Goal: Check status: Check status

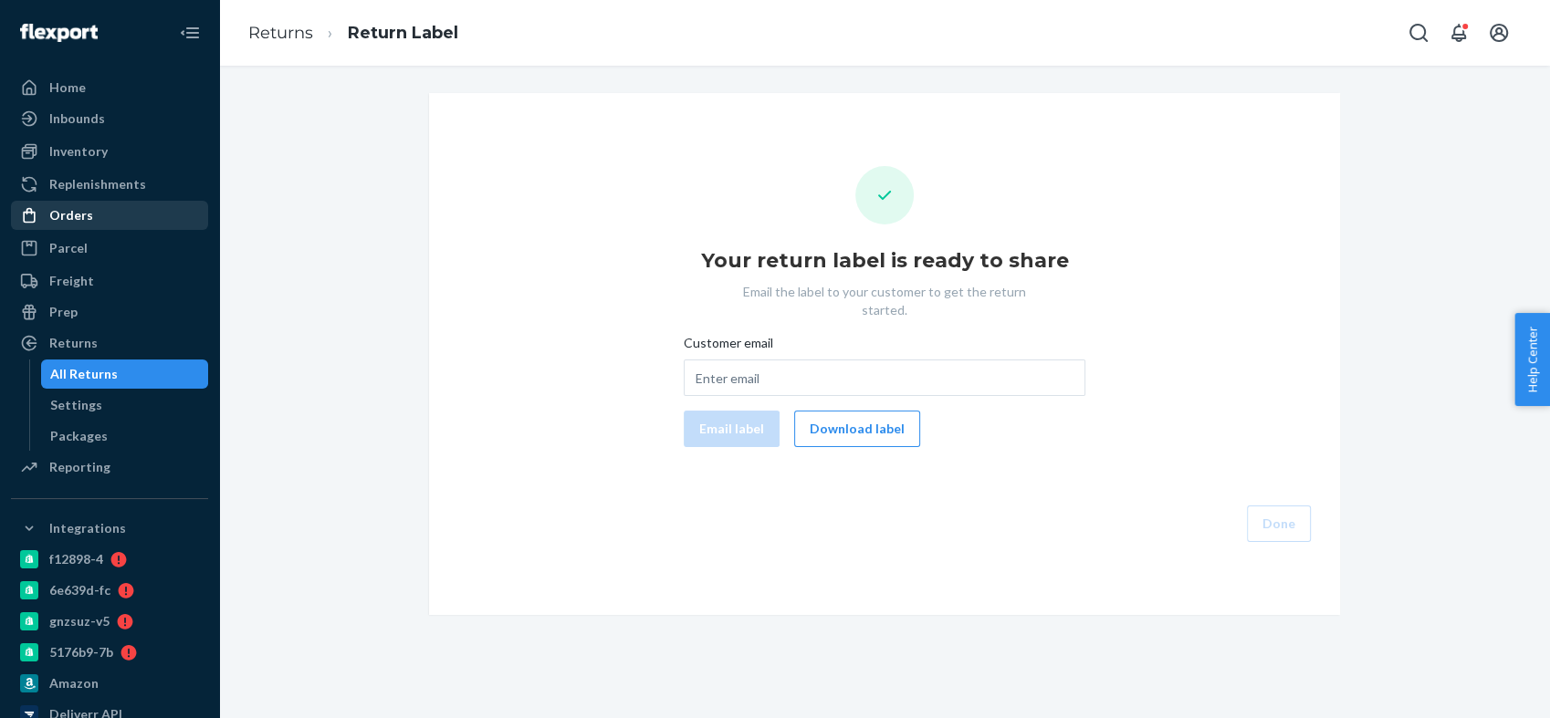
click at [97, 219] on div "Orders" at bounding box center [110, 216] width 194 height 26
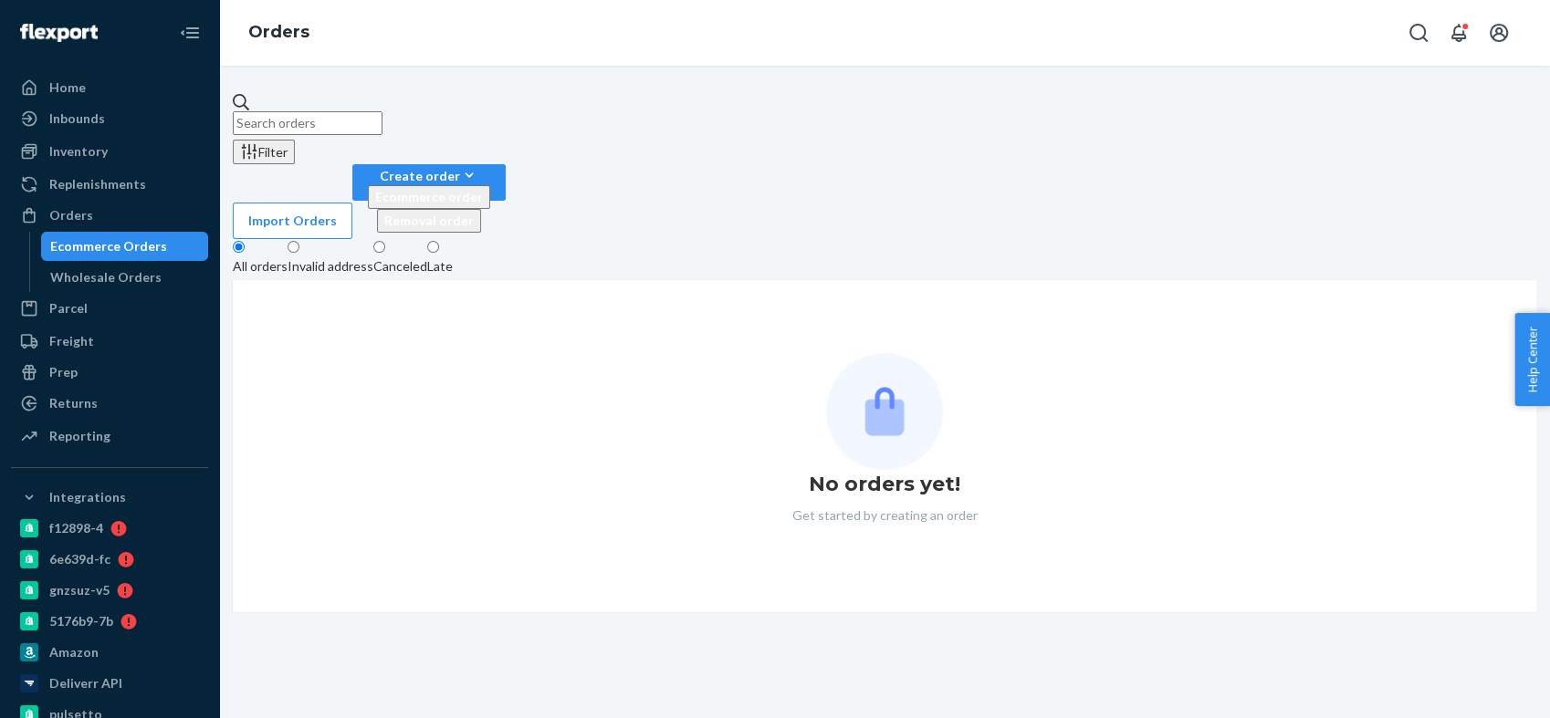
click at [322, 113] on input "text" at bounding box center [308, 123] width 150 height 24
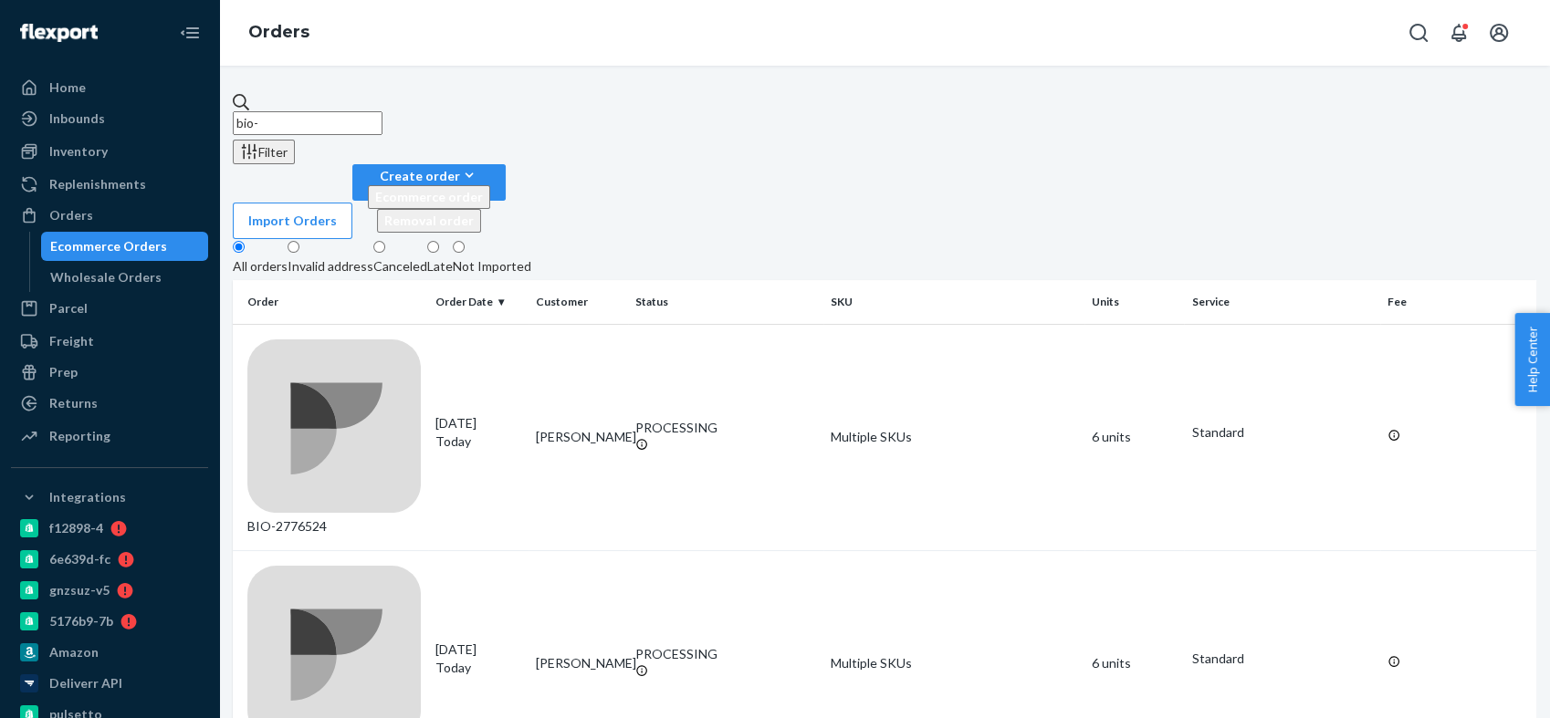
paste input "2101120"
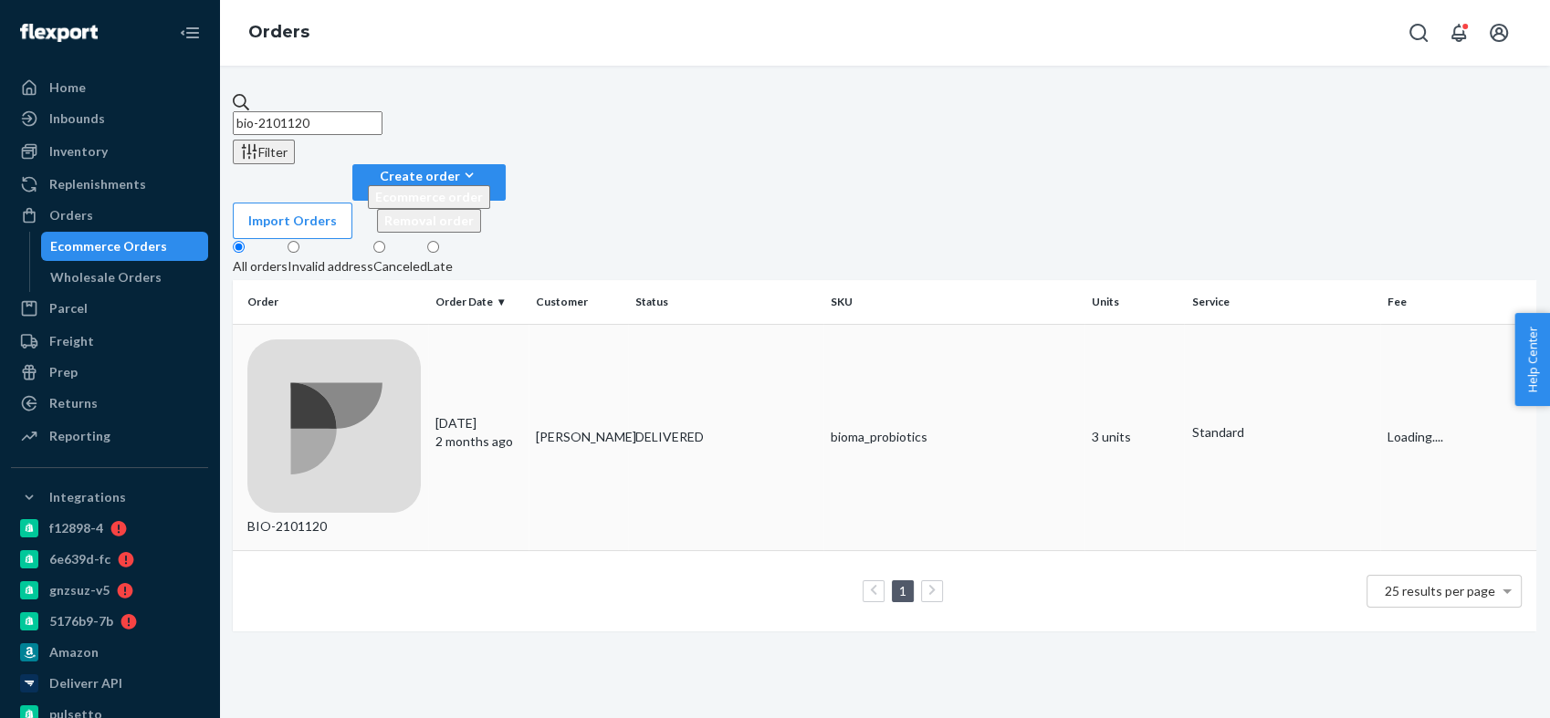
type input "bio-2101120"
click at [329, 340] on div "BIO-2101120" at bounding box center [333, 438] width 173 height 196
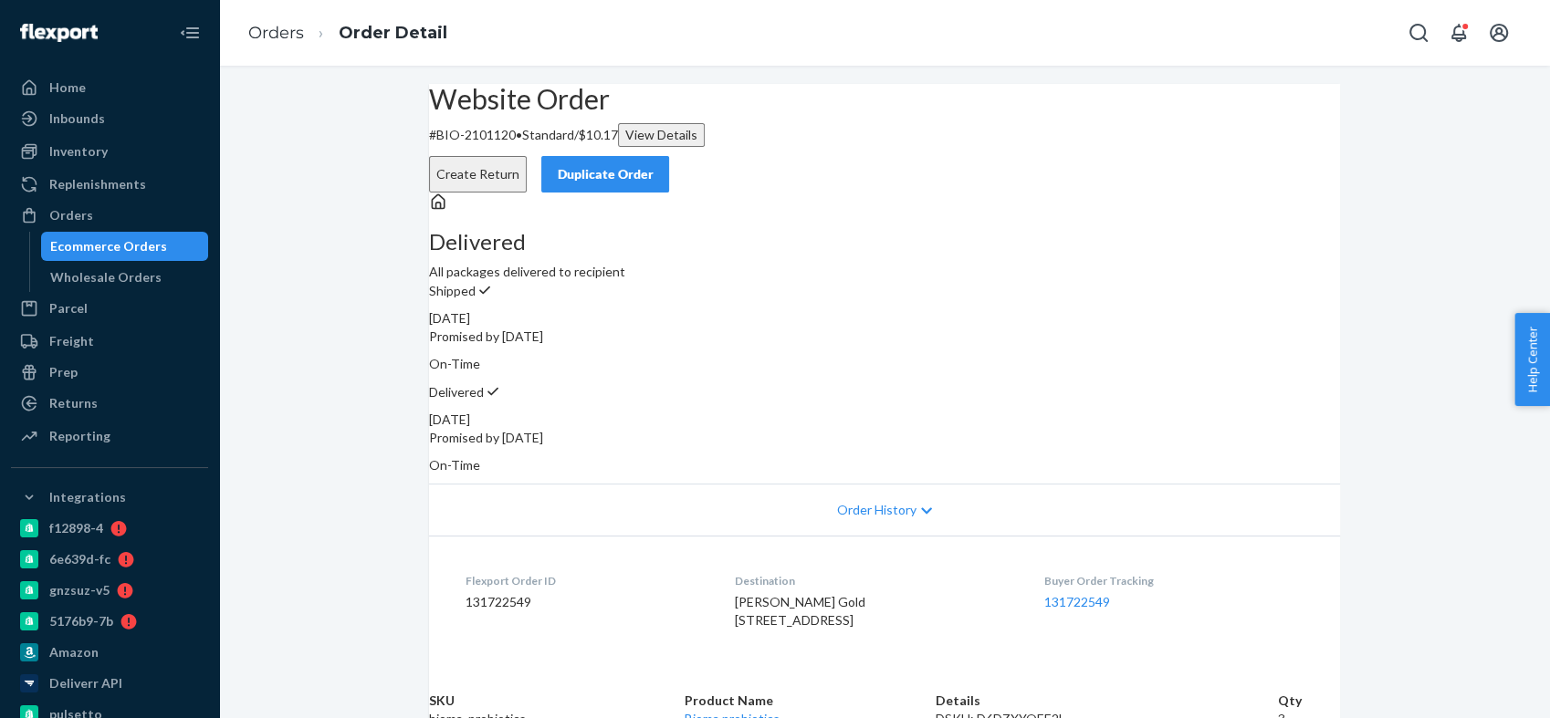
scroll to position [203, 0]
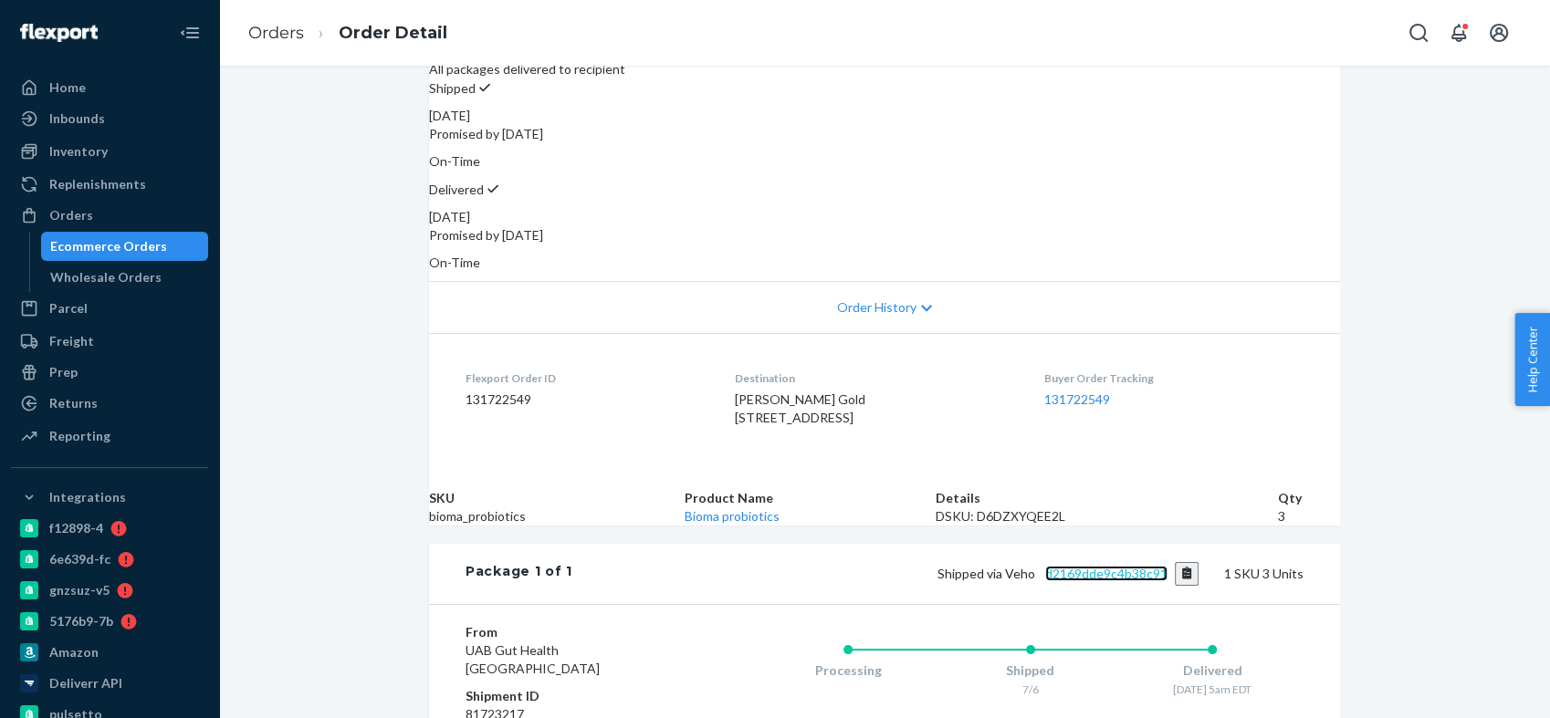
click at [1070, 582] on link "d2169dde9c4b38c91" at bounding box center [1106, 574] width 122 height 16
click at [120, 211] on div "Orders" at bounding box center [110, 216] width 194 height 26
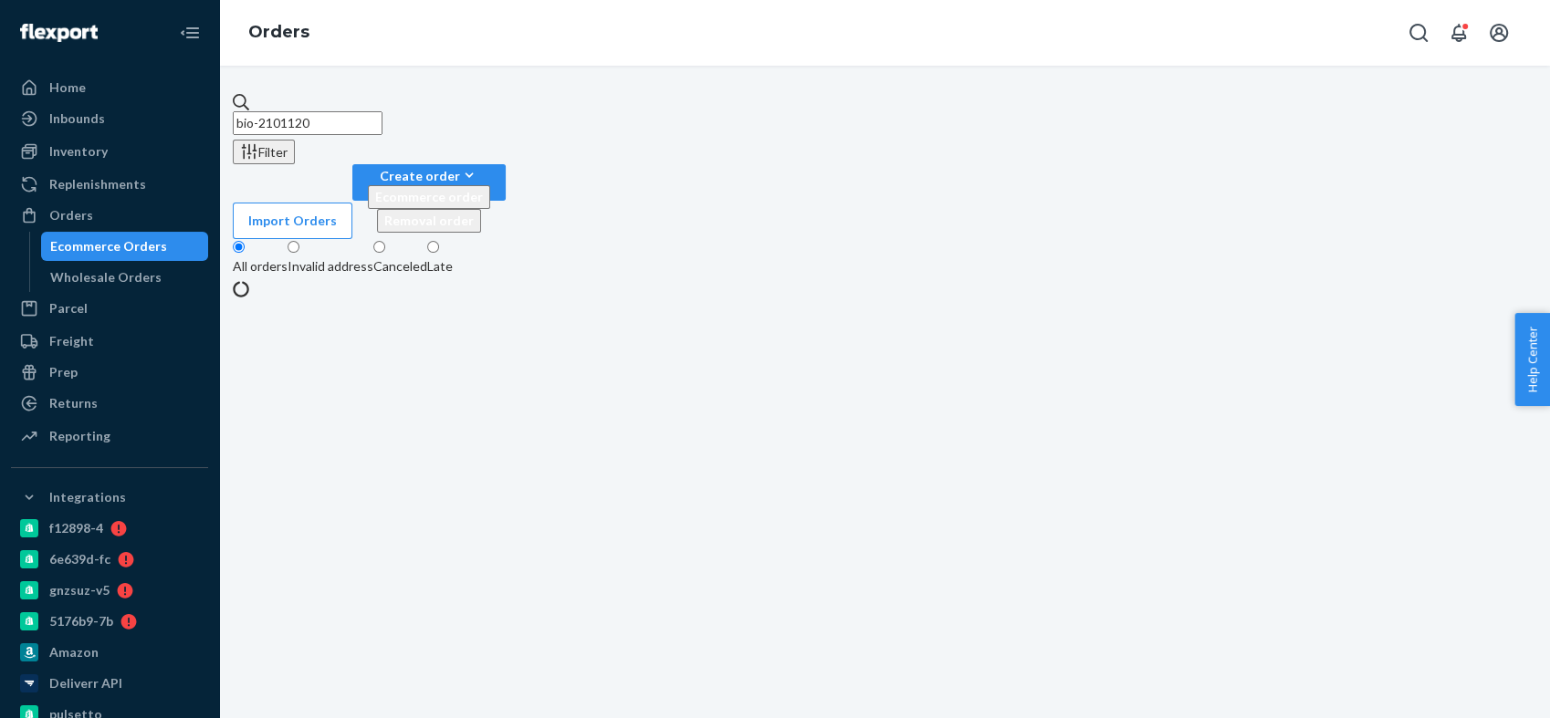
click at [334, 111] on input "bio-2101120" at bounding box center [308, 123] width 150 height 24
paste input "583241"
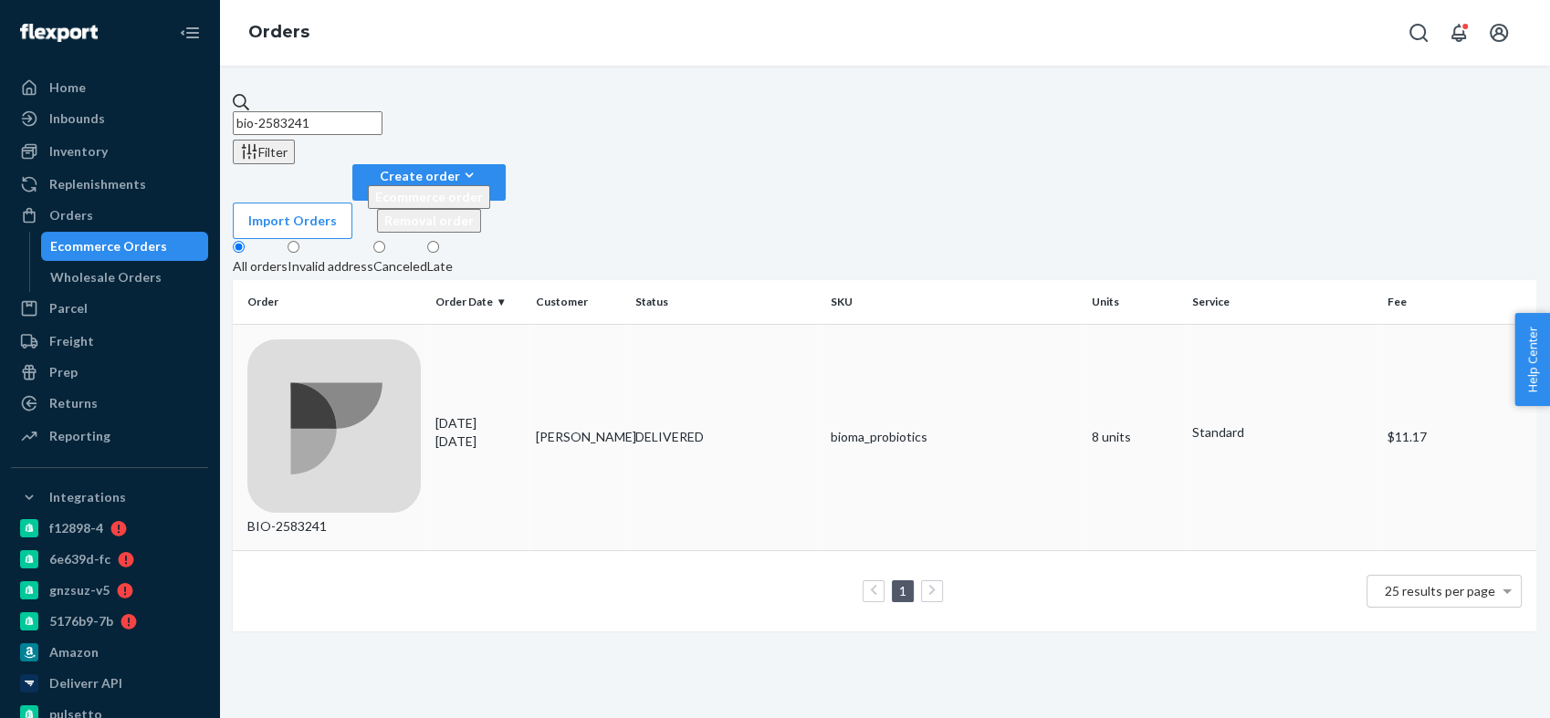
type input "bio-2583241"
click at [348, 340] on div "BIO-2583241" at bounding box center [333, 438] width 173 height 196
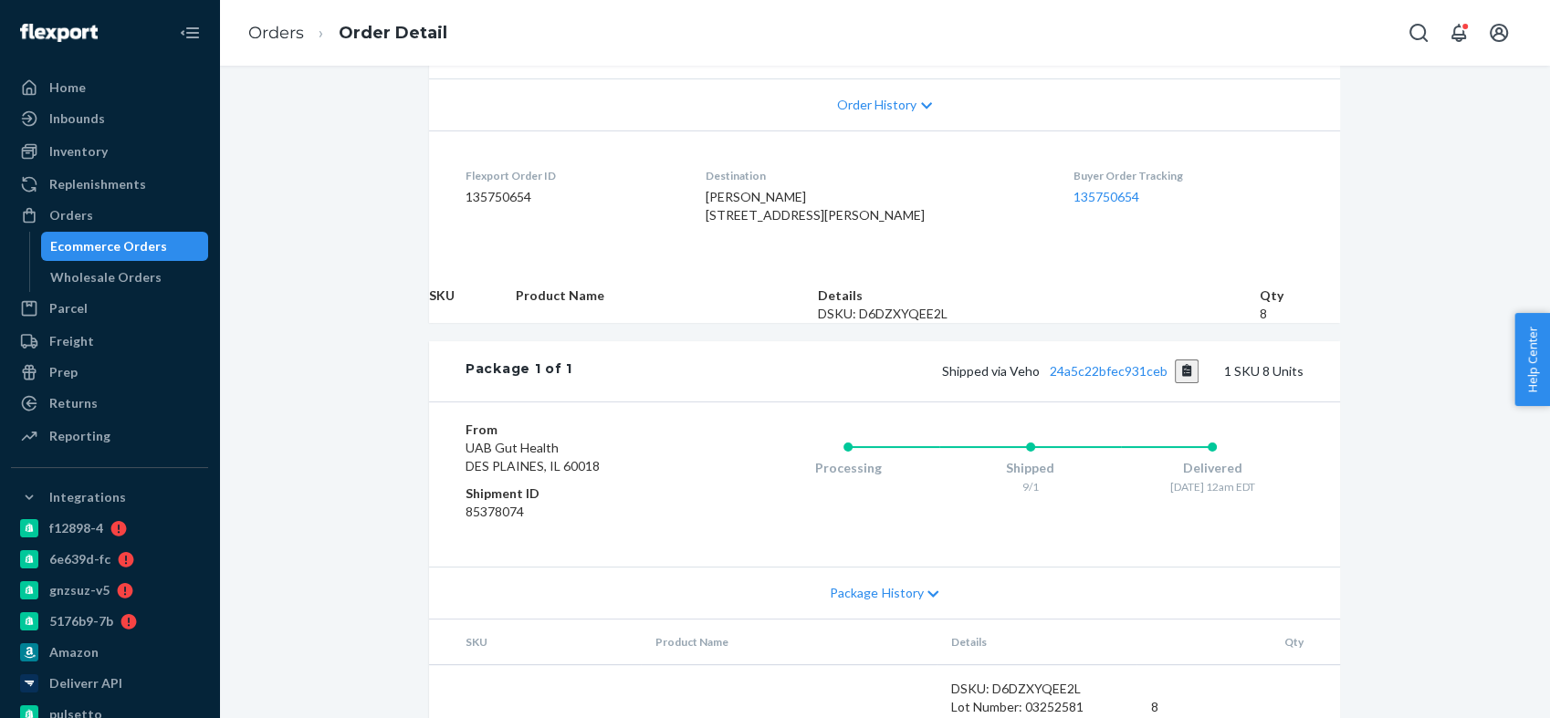
scroll to position [528, 0]
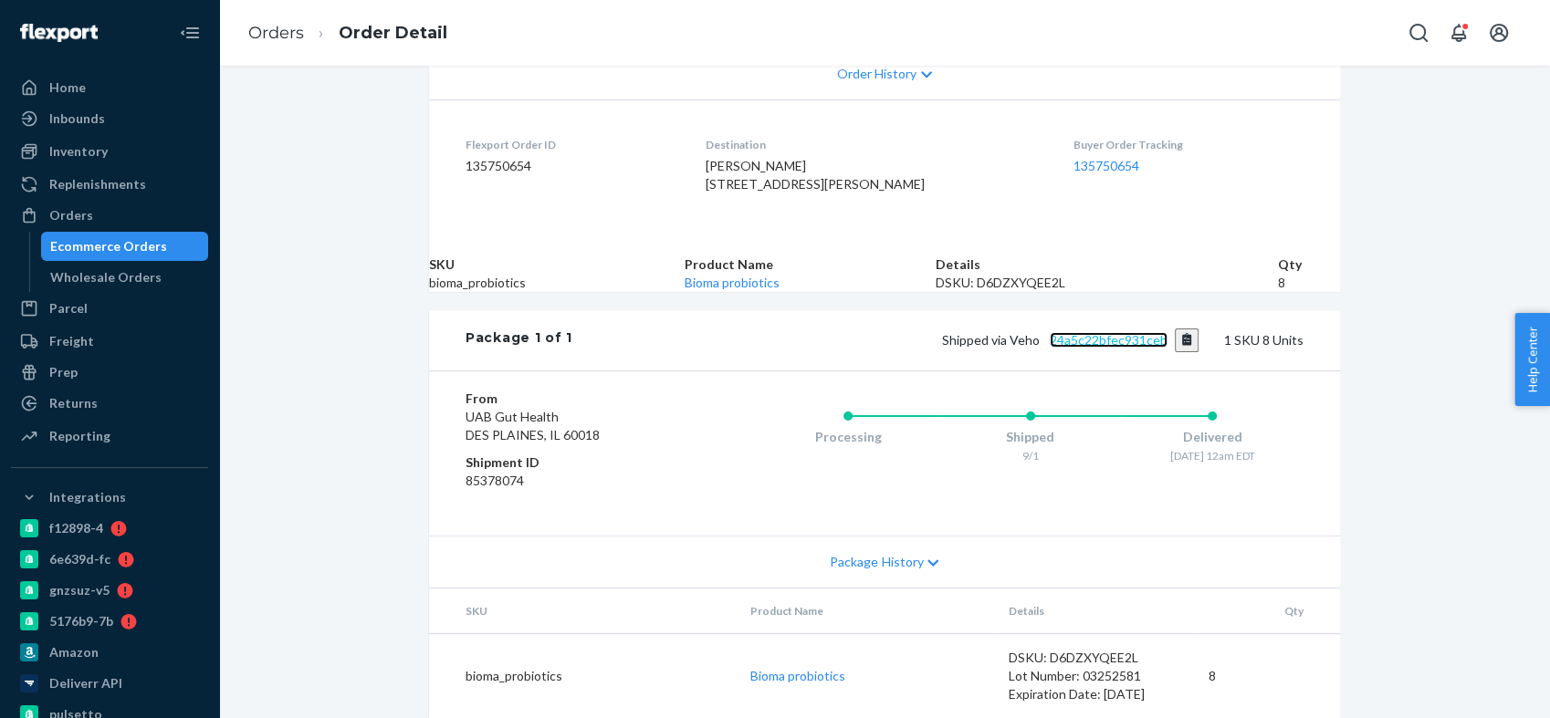
click at [1080, 332] on link "24a5c22bfec931ceb" at bounding box center [1109, 340] width 118 height 16
click at [97, 215] on div "Orders" at bounding box center [110, 216] width 194 height 26
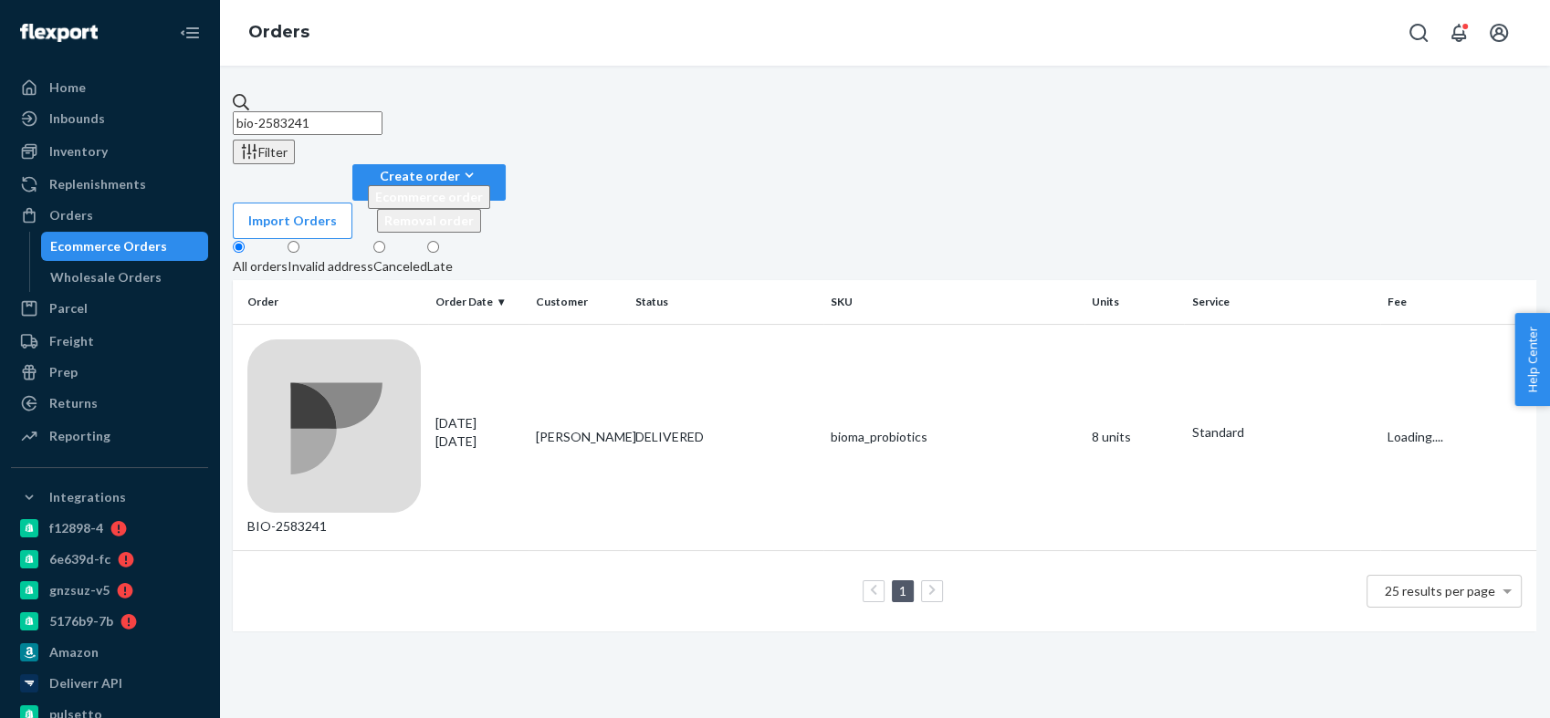
click at [330, 111] on input "bio-2583241" at bounding box center [308, 123] width 150 height 24
paste input "193159"
type input "bio-2193159"
click at [330, 340] on div "BIO-2193159" at bounding box center [333, 438] width 173 height 196
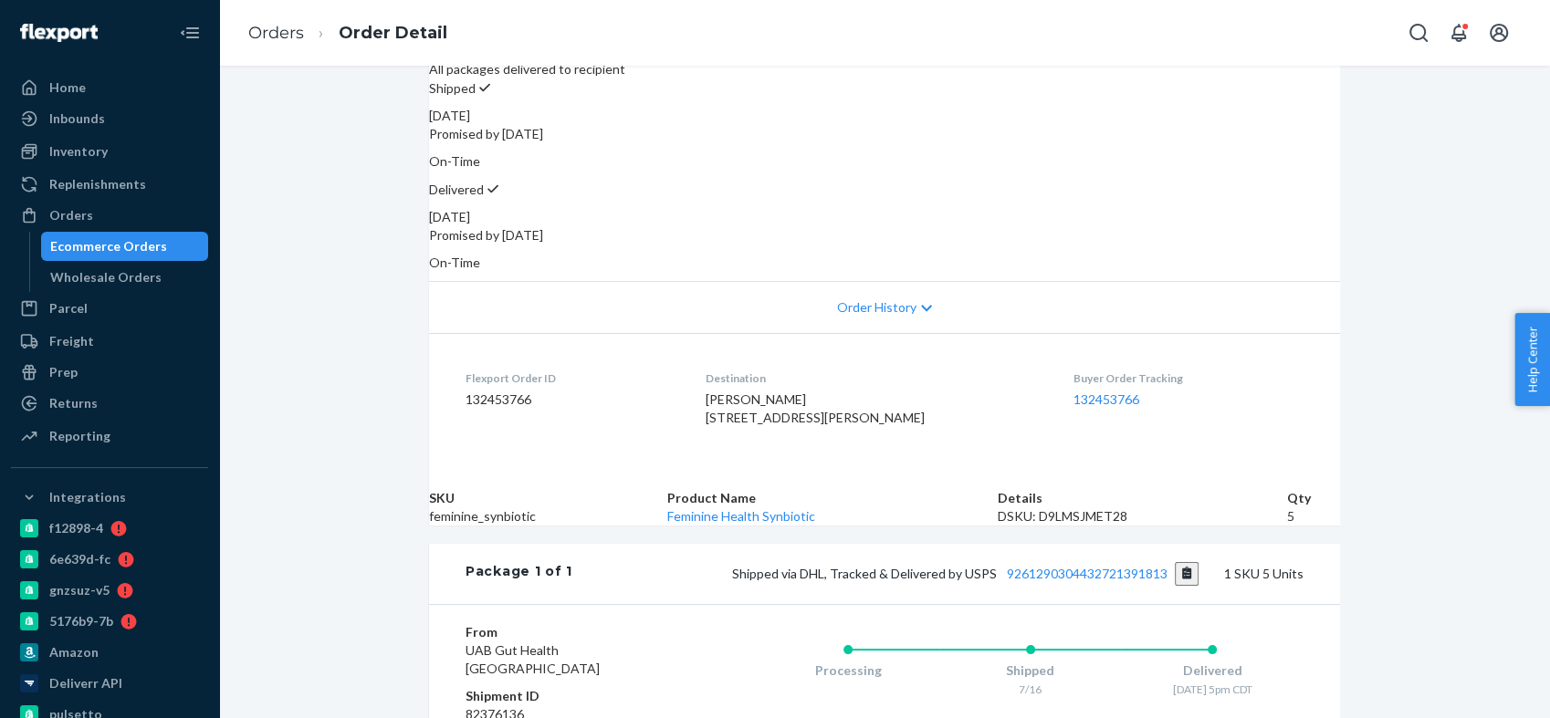
scroll to position [405, 0]
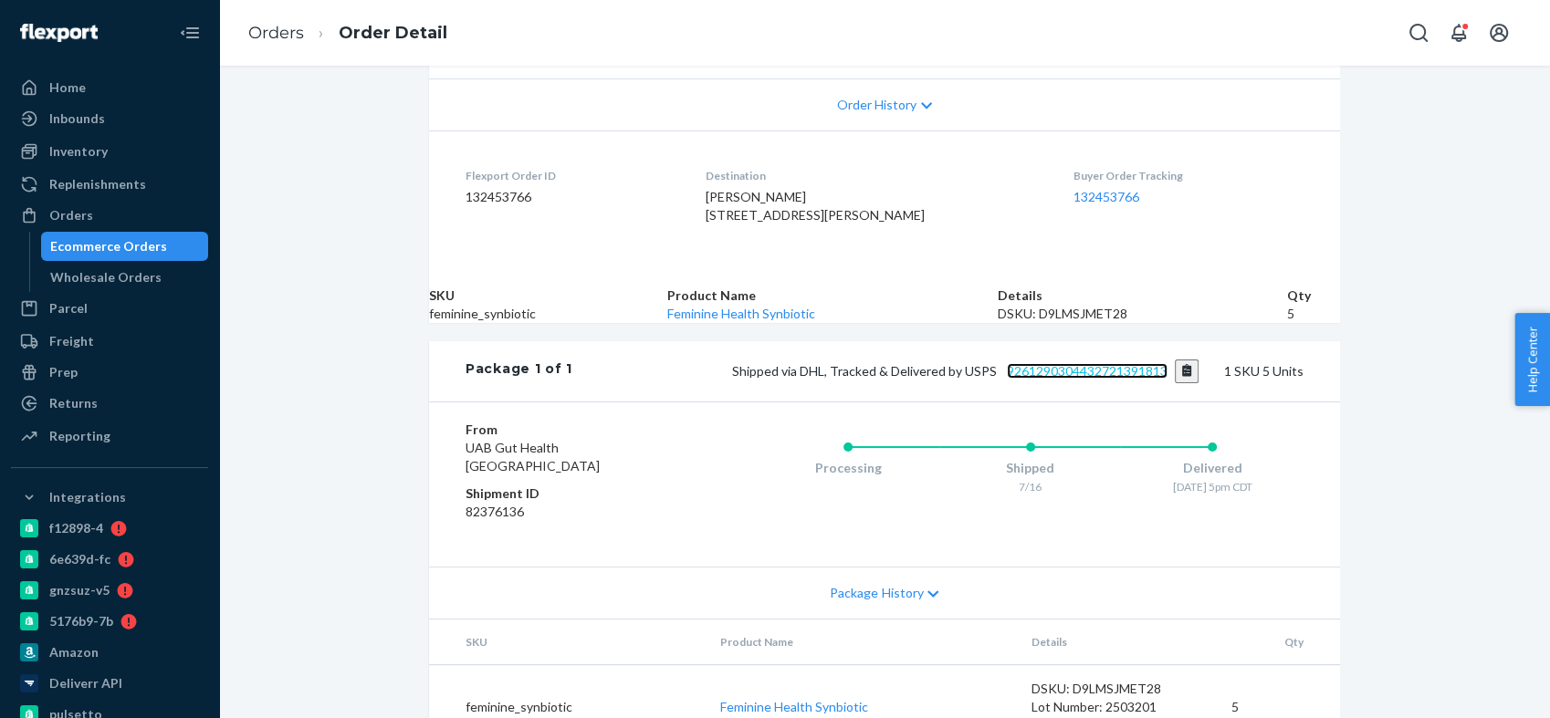
click at [1095, 379] on link "9261290304432721391813" at bounding box center [1087, 371] width 161 height 16
